Goal: Download file/media

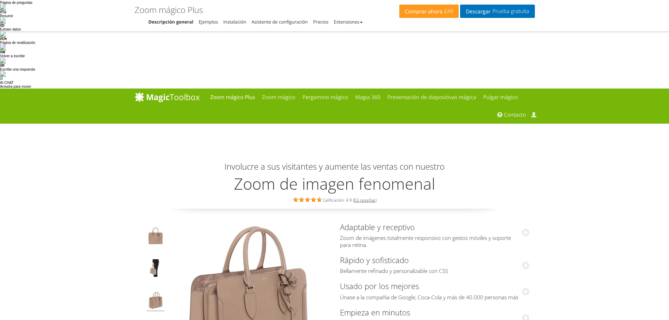
scroll to position [35, 0]
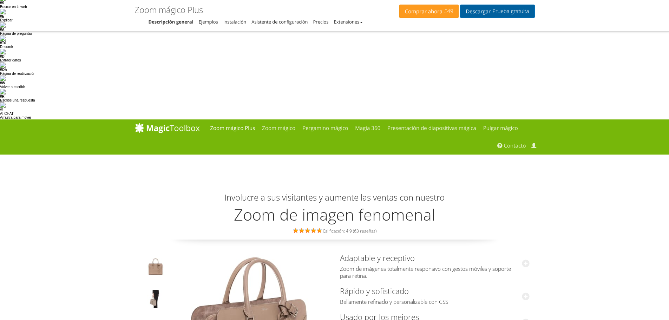
click at [497, 14] on font "Prueba gratuita" at bounding box center [510, 11] width 37 height 7
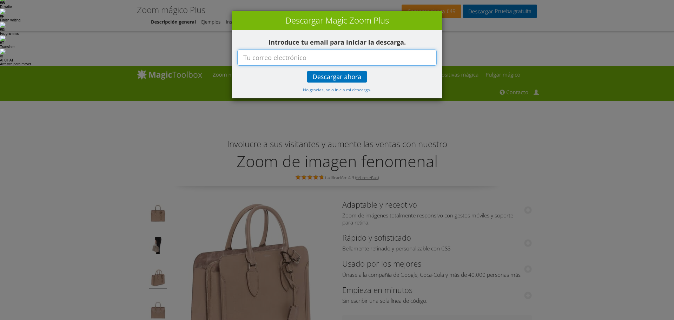
click at [339, 55] on input "text" at bounding box center [336, 58] width 199 height 16
click at [348, 90] on font "No gracias, solo inicia mi descarga." at bounding box center [337, 90] width 68 height 6
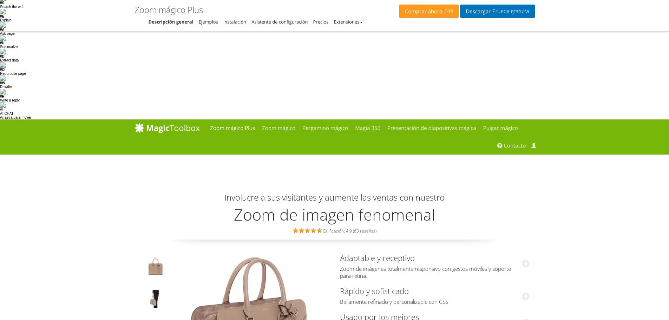
click at [154, 290] on img at bounding box center [156, 300] width 18 height 20
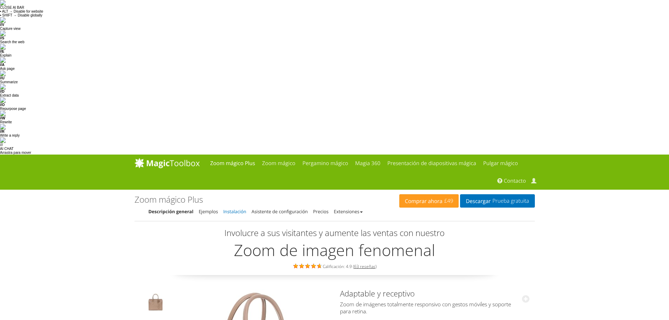
click at [230, 208] on font "Instalación" at bounding box center [234, 211] width 23 height 6
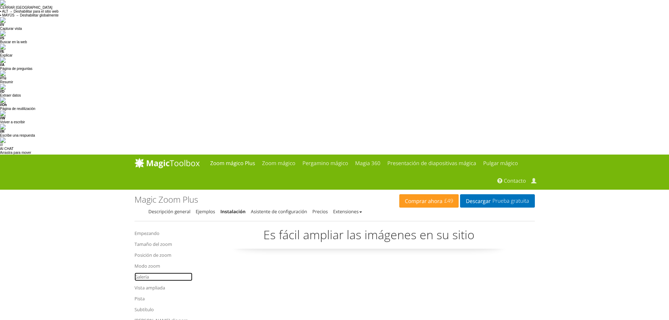
click at [145, 274] on font "Galería" at bounding box center [142, 277] width 14 height 6
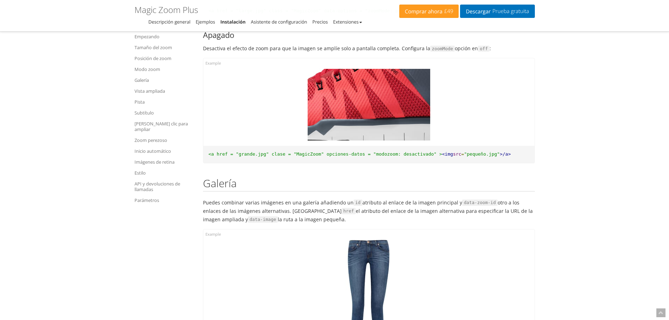
scroll to position [0, 311]
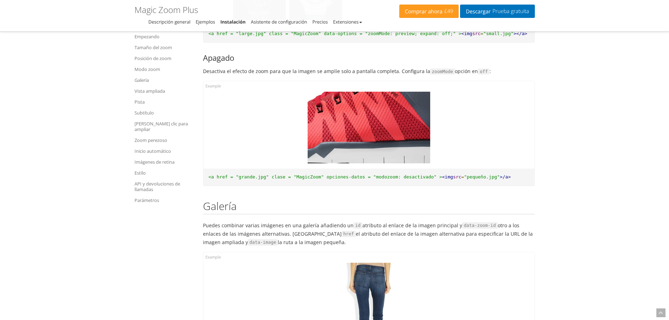
scroll to position [2720, 0]
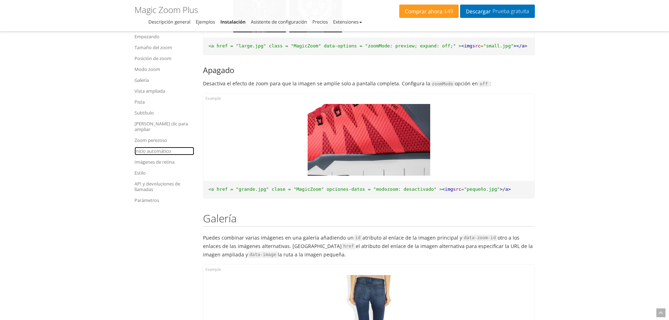
click at [150, 148] on font "Inicio automático" at bounding box center [153, 151] width 37 height 6
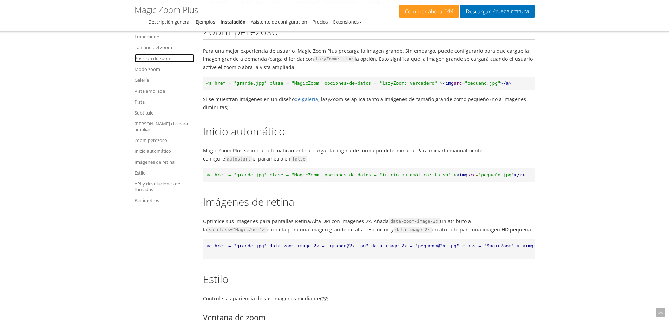
click at [149, 56] on font "Posición de zoom" at bounding box center [153, 58] width 37 height 6
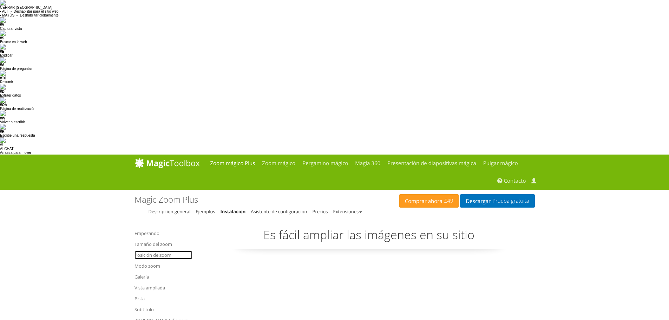
click at [152, 252] on font "Posición de zoom" at bounding box center [153, 255] width 37 height 6
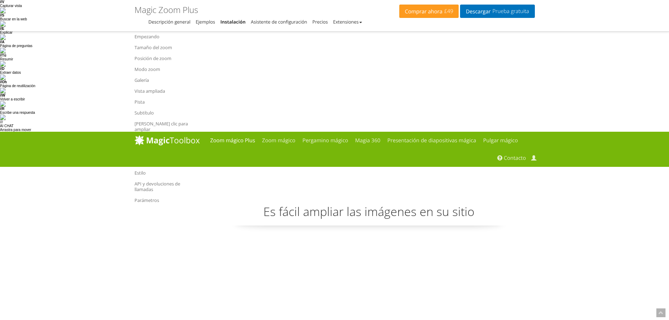
scroll to position [140, 0]
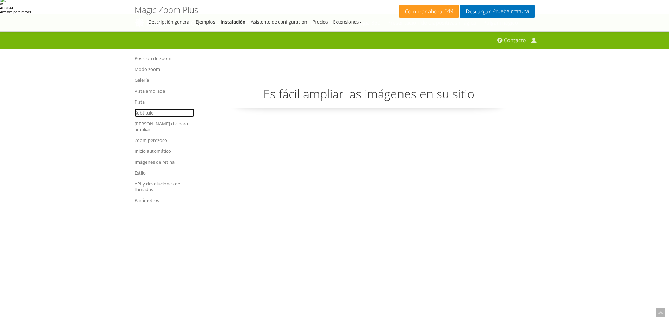
click at [151, 114] on font "Subtítulo" at bounding box center [144, 113] width 19 height 6
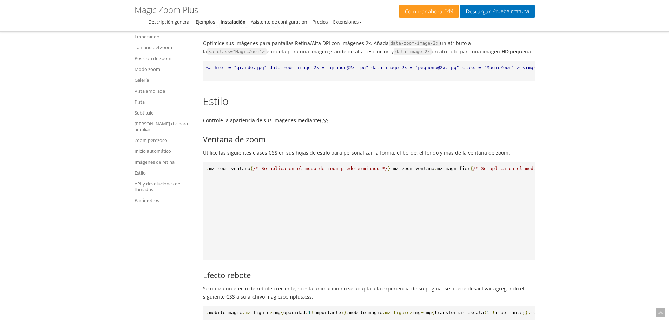
scroll to position [6910, 0]
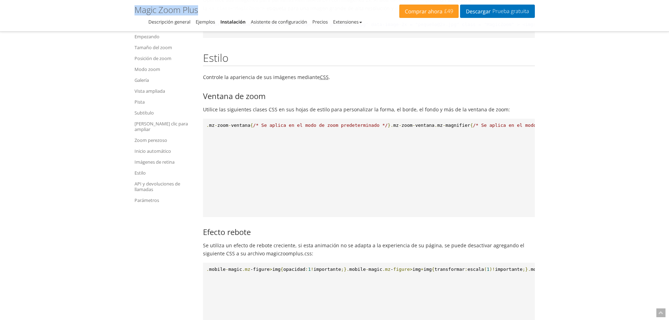
drag, startPoint x: 211, startPoint y: 7, endPoint x: 137, endPoint y: 13, distance: 74.8
click at [137, 13] on div "Magic Zoom Plus - Guía de integración Descripción general Ejemplos Instalación …" at bounding box center [267, 15] width 265 height 21
copy h1 "Magic Zoom Plus - Guía de integración"
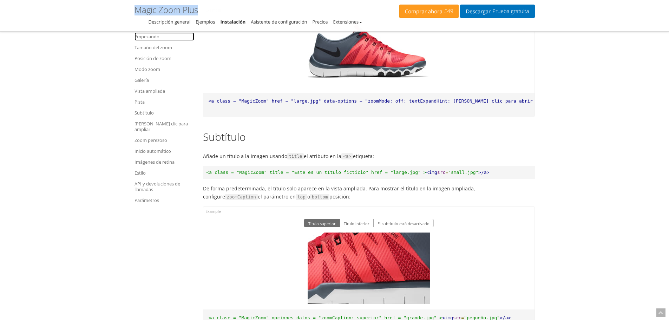
click at [157, 38] on font "Empezando" at bounding box center [147, 36] width 25 height 6
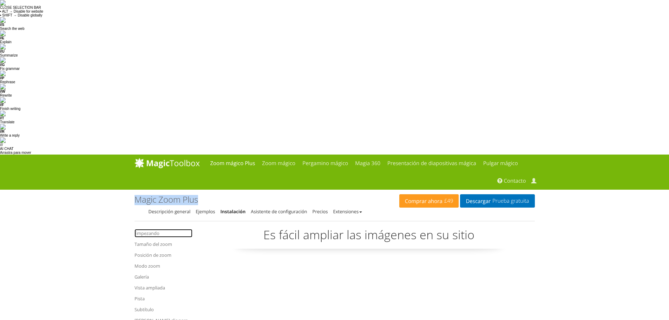
click at [155, 230] on font "Empezando" at bounding box center [147, 233] width 25 height 6
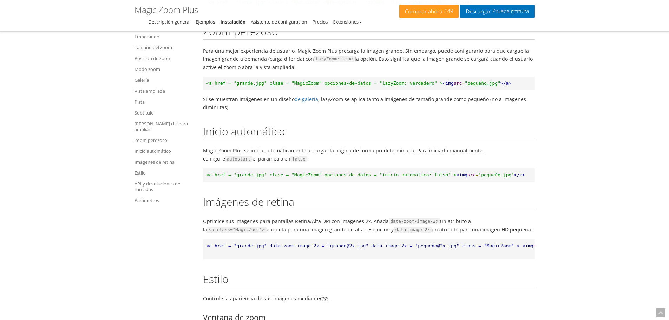
scroll to position [2720, 0]
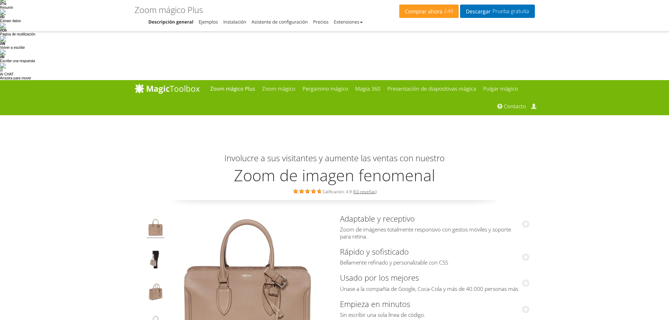
scroll to position [28, 0]
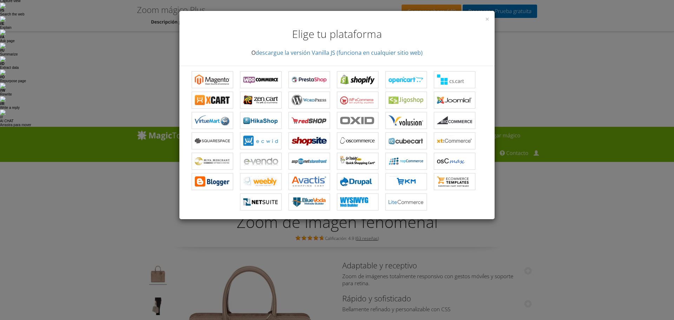
click at [483, 21] on div "× Elige tu plataforma O descargue la versión Vanilla JS (funciona en cualquier …" at bounding box center [336, 38] width 315 height 55
click at [486, 18] on font "×" at bounding box center [487, 19] width 4 height 10
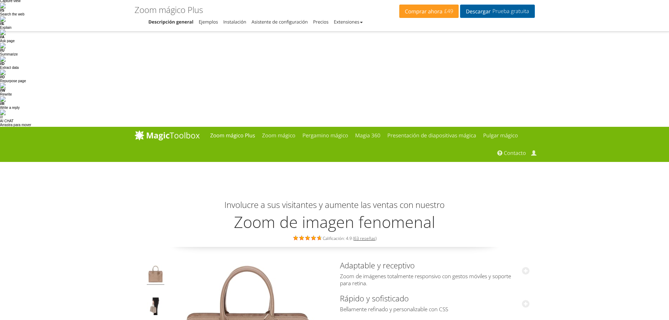
click at [498, 16] on link "Descargar Prueba gratuita" at bounding box center [497, 11] width 74 height 13
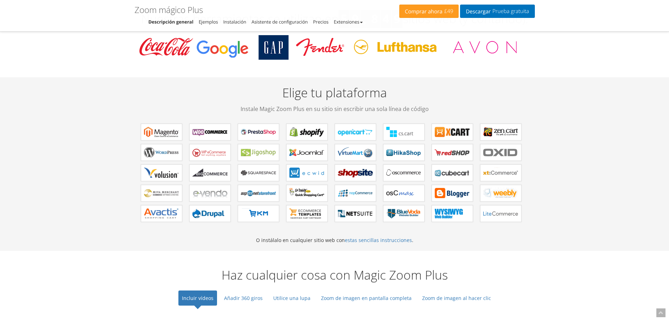
scroll to position [414, 0]
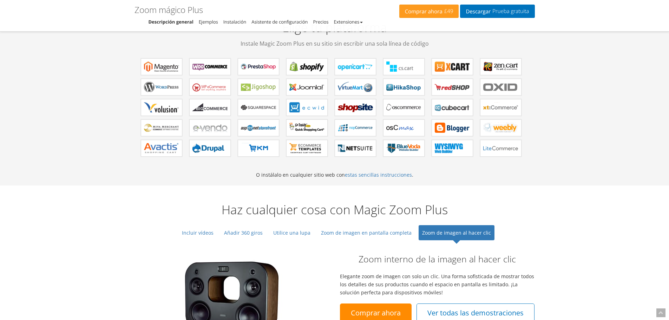
scroll to position [519, 0]
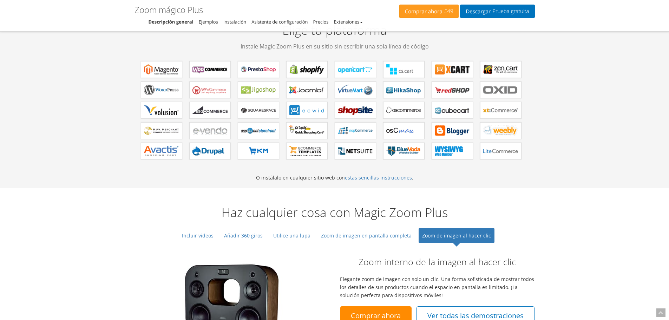
click at [207, 259] on img at bounding box center [231, 320] width 123 height 123
click at [376, 232] on font "Zoom de imagen en pantalla completa" at bounding box center [366, 235] width 91 height 7
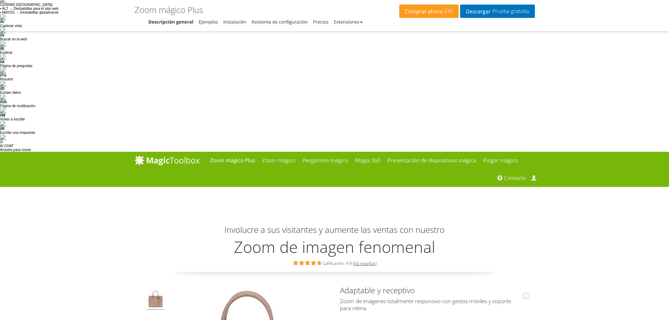
scroll to position [0, 0]
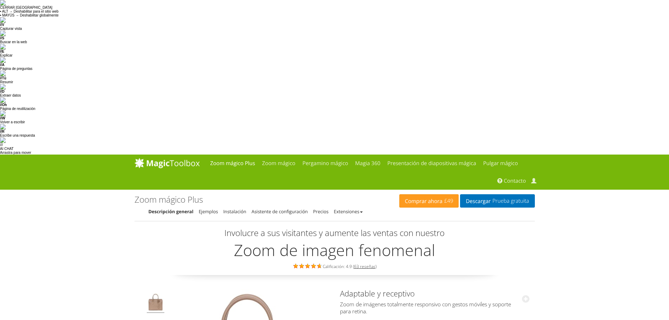
click at [158, 208] on font "Descripción general" at bounding box center [171, 211] width 45 height 6
click at [228, 160] on font "Zoom mágico Plus" at bounding box center [232, 163] width 45 height 7
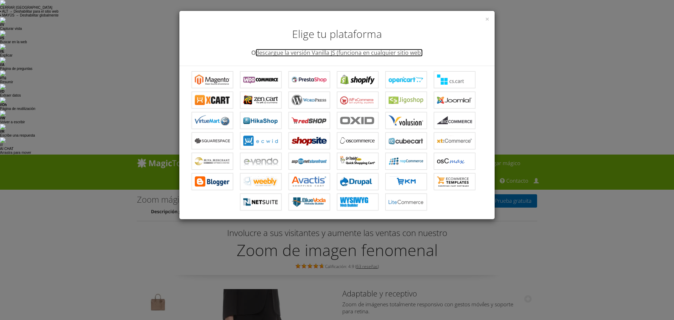
click at [382, 53] on font "descargue la versión Vanilla JS (funciona en cualquier sitio web)" at bounding box center [339, 53] width 167 height 8
